Goal: Navigation & Orientation: Find specific page/section

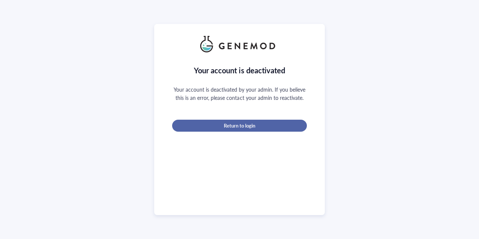
click at [258, 127] on div "Return to login" at bounding box center [239, 125] width 111 height 7
